Goal: Task Accomplishment & Management: Manage account settings

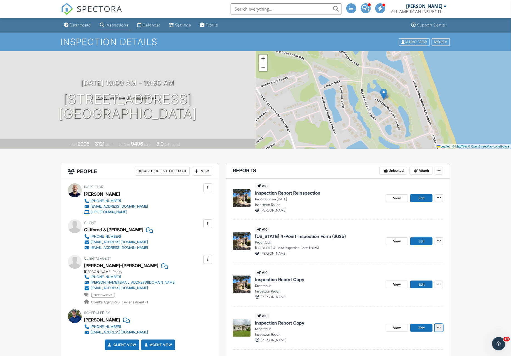
click at [440, 327] on icon at bounding box center [439, 327] width 3 height 4
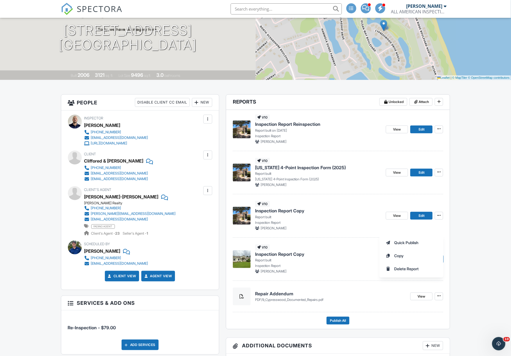
scroll to position [112, 0]
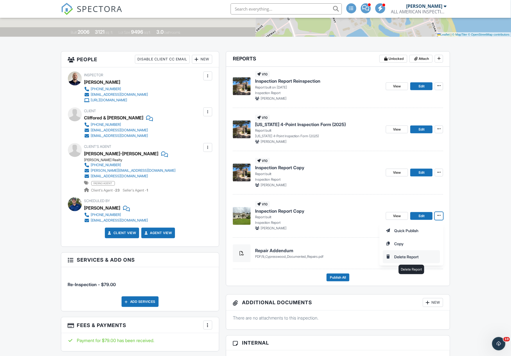
click at [411, 257] on input "Delete Report" at bounding box center [411, 257] width 57 height 13
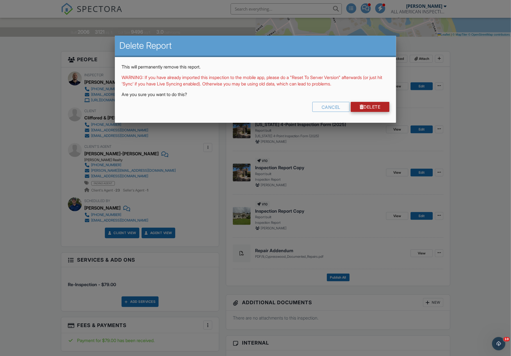
click at [369, 106] on link "Delete" at bounding box center [370, 107] width 39 height 10
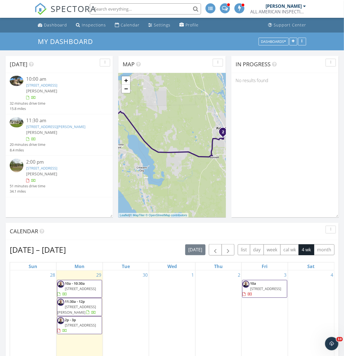
scroll to position [507, 345]
